Goal: Information Seeking & Learning: Learn about a topic

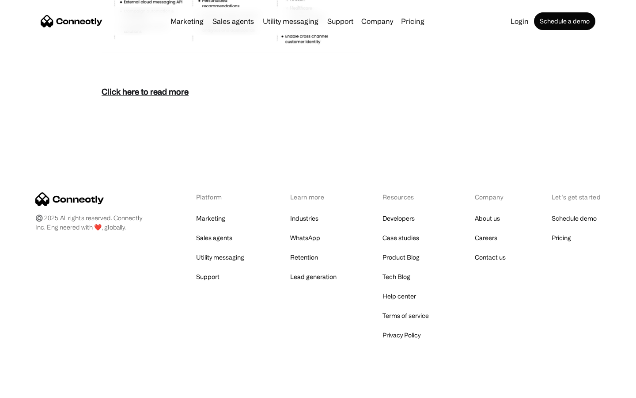
scroll to position [3830, 0]
